Goal: Information Seeking & Learning: Learn about a topic

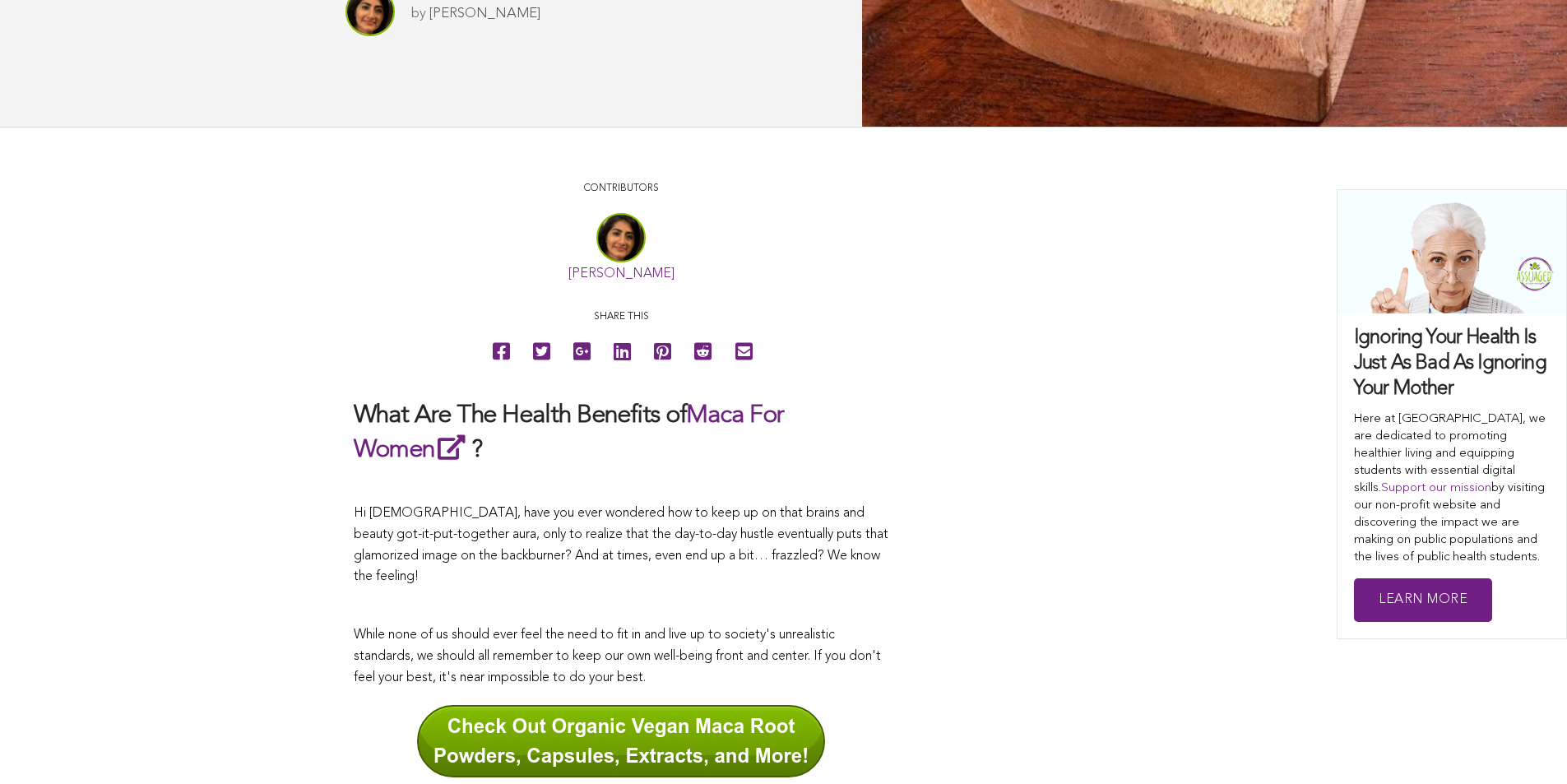
scroll to position [547, 0]
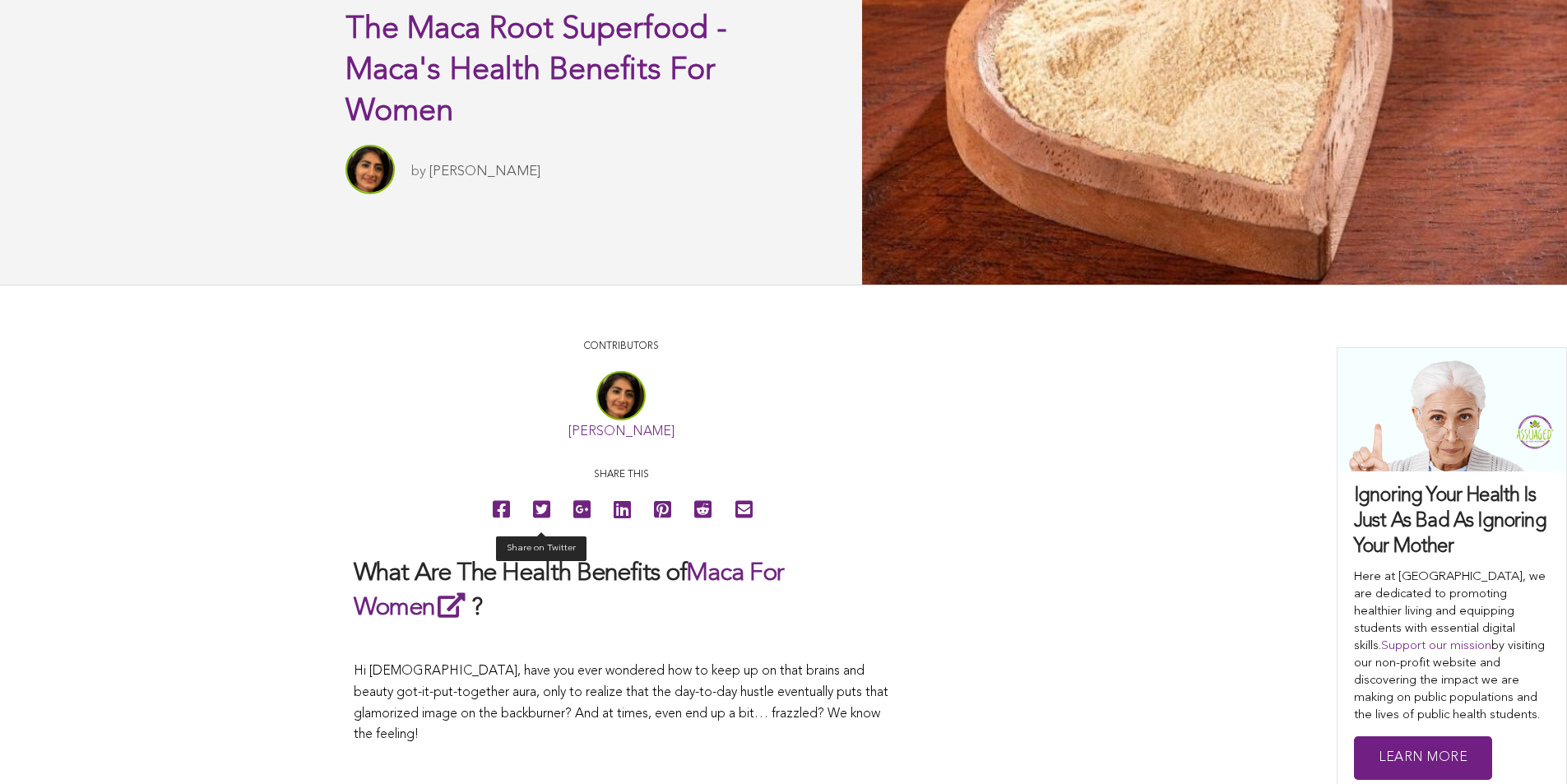
click at [533, 528] on icon at bounding box center [541, 509] width 17 height 37
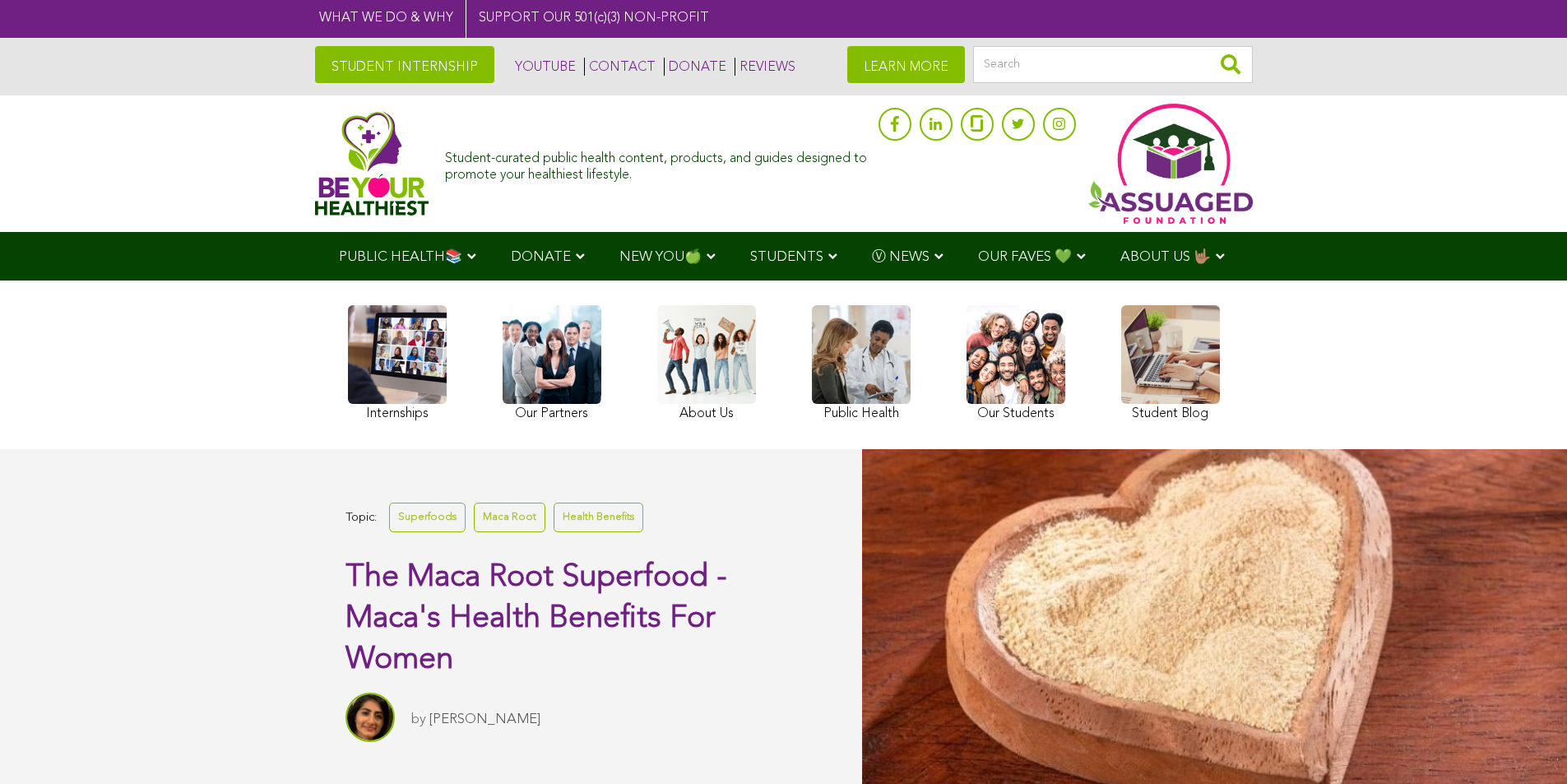
click at [315, 64] on link "STUDENT INTERNSHIP" at bounding box center [405, 64] width 179 height 37
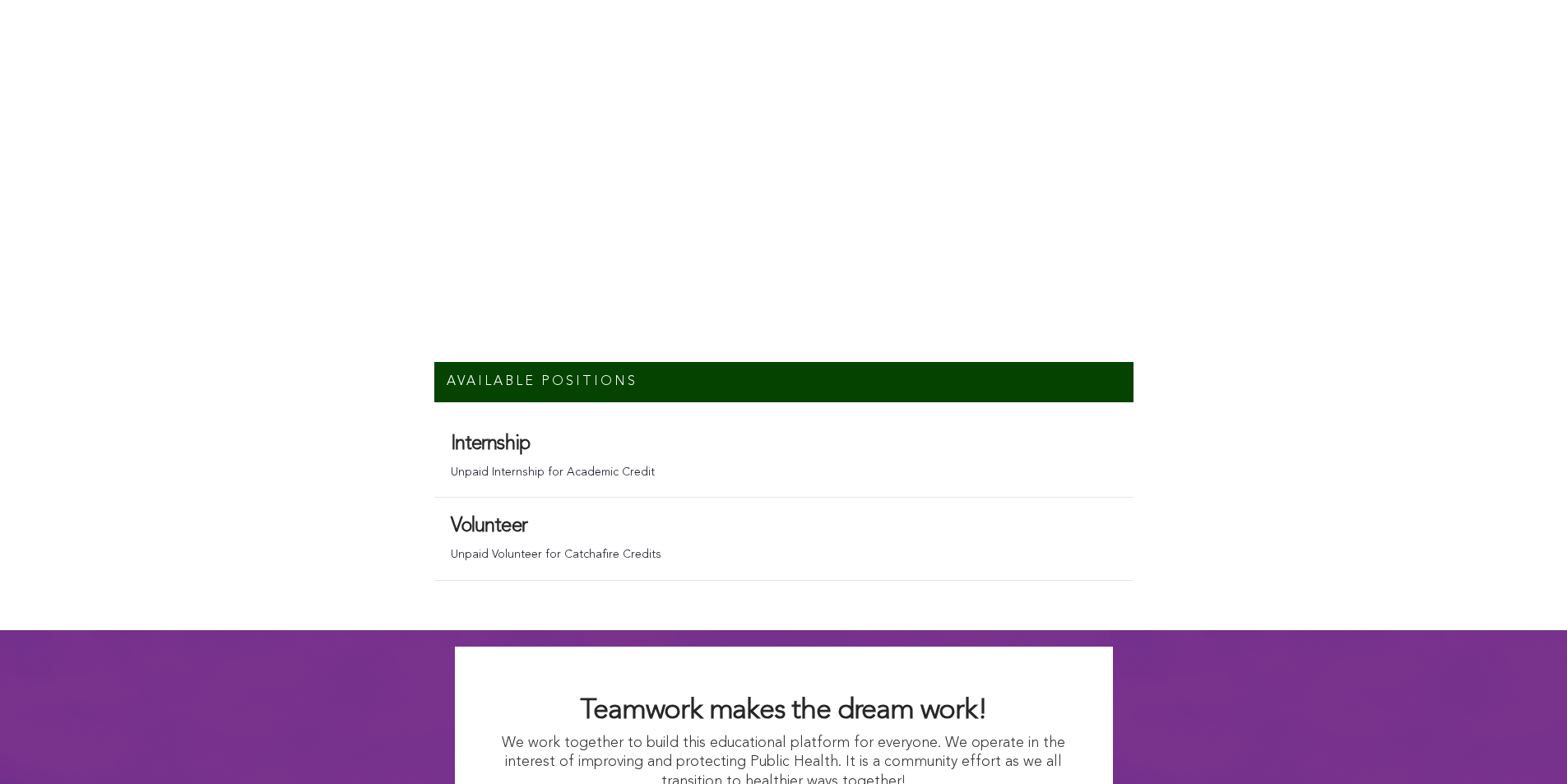
scroll to position [11062, 0]
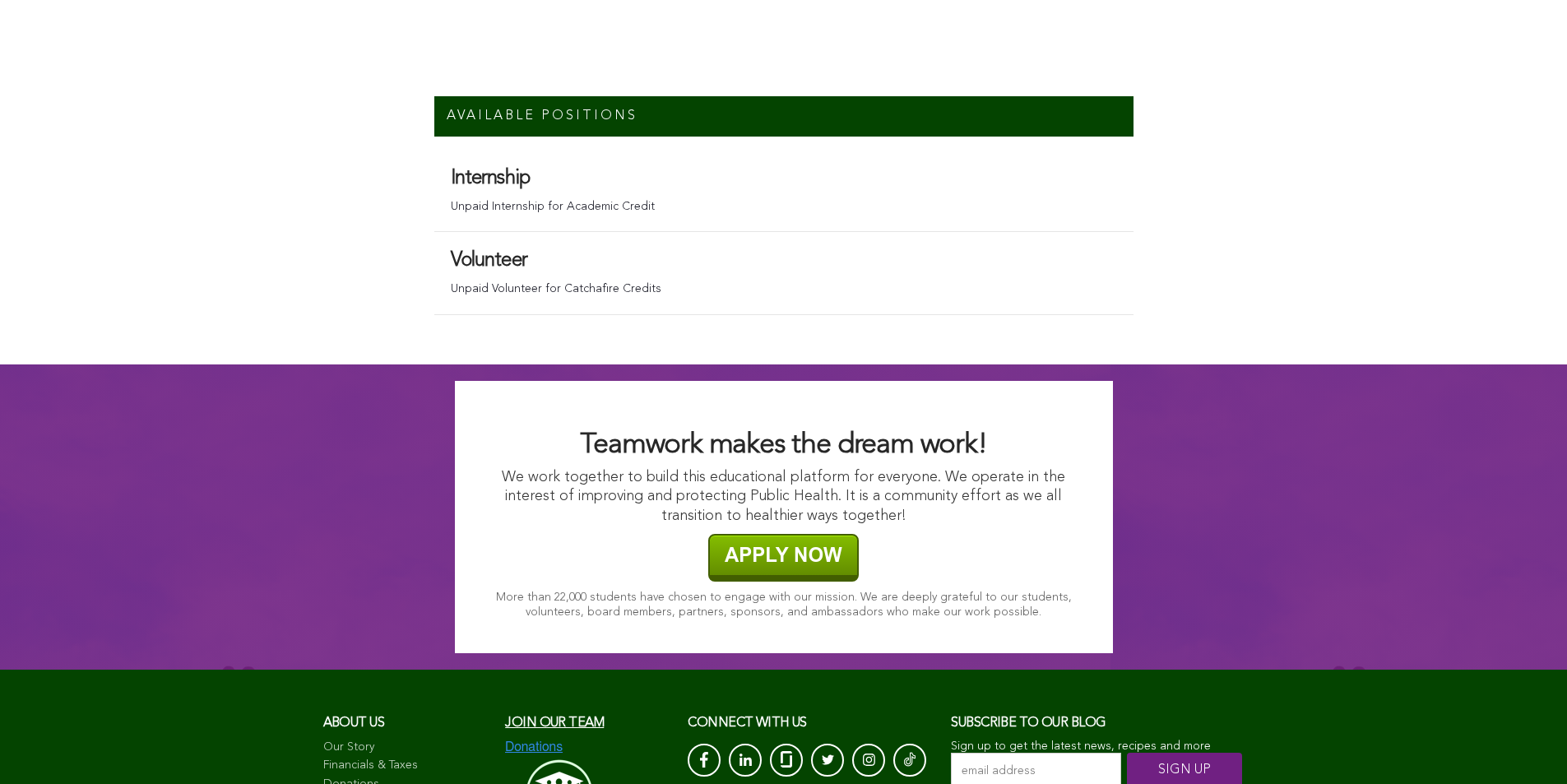
scroll to position [11344, 0]
